Goal: Find specific page/section: Find specific page/section

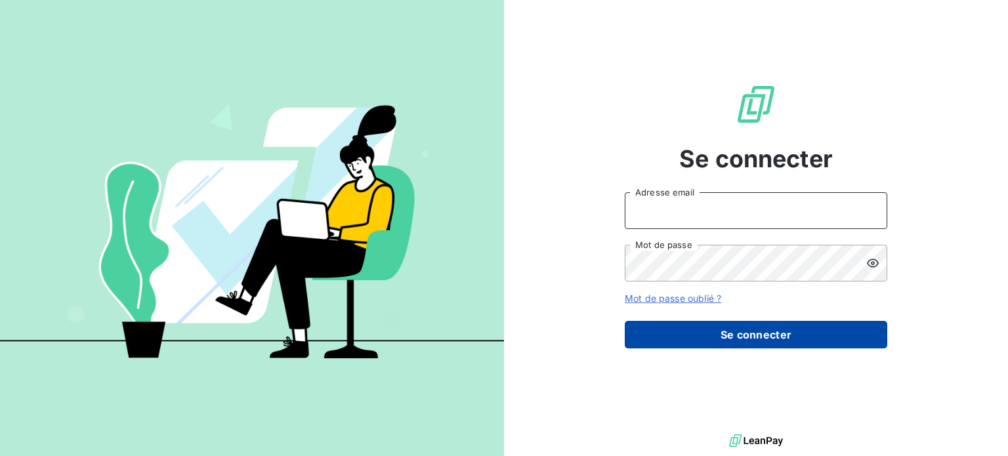
type input "[EMAIL_ADDRESS][DOMAIN_NAME]"
click at [662, 338] on button "Se connecter" at bounding box center [756, 335] width 262 height 28
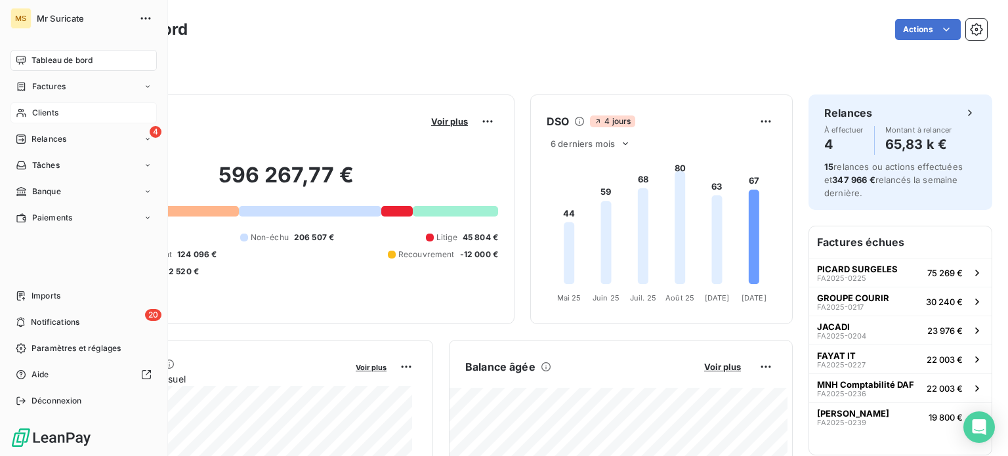
click at [24, 119] on div "Clients" at bounding box center [83, 112] width 146 height 21
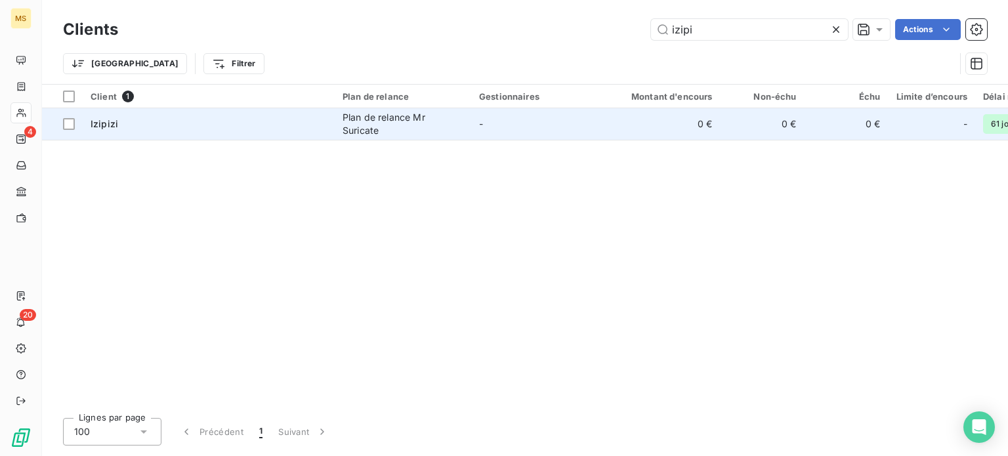
type input "izipi"
click at [388, 123] on div "Plan de relance Mr Suricate" at bounding box center [402, 124] width 121 height 26
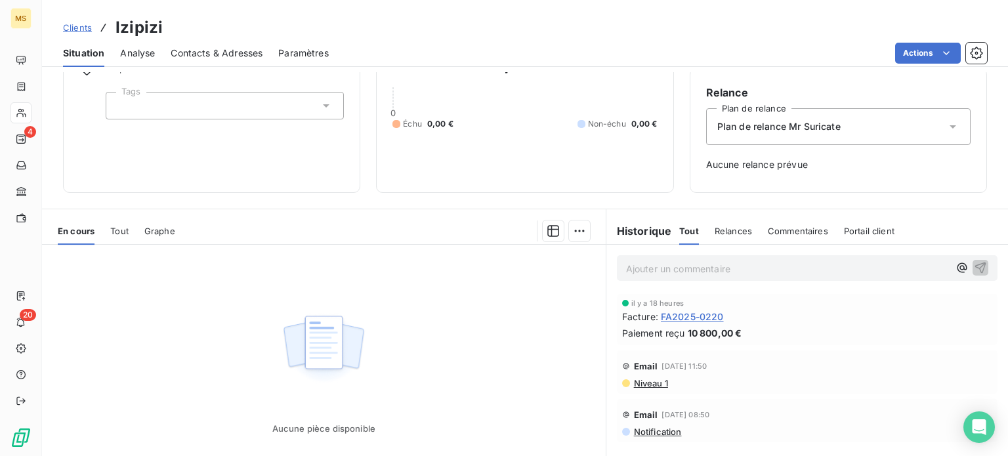
scroll to position [190, 0]
